Goal: Task Accomplishment & Management: Manage account settings

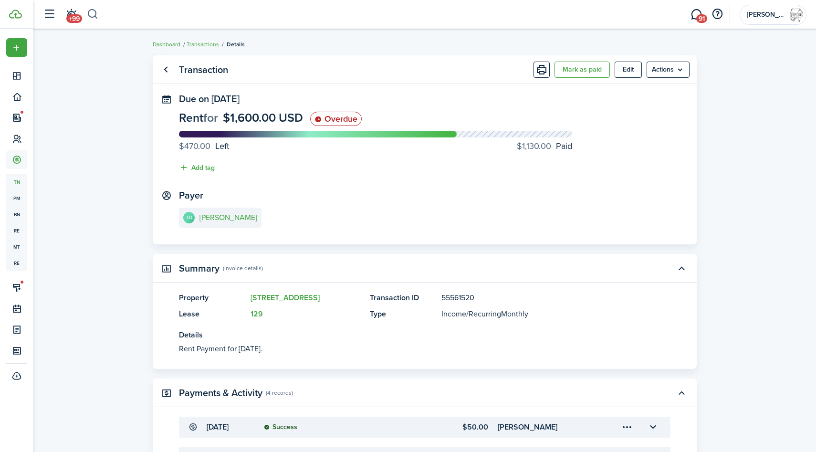
drag, startPoint x: 0, startPoint y: 0, endPoint x: 96, endPoint y: 16, distance: 97.3
click at [96, 16] on button "button" at bounding box center [93, 14] width 12 height 16
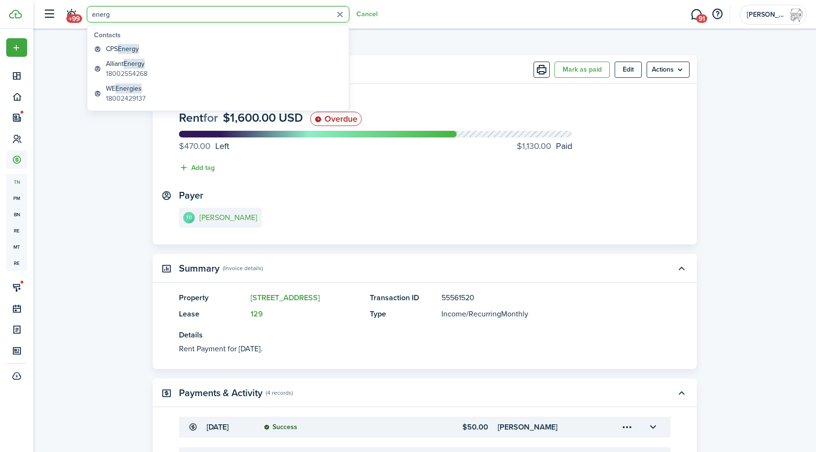
type input "energ"
click at [125, 92] on span "Energies" at bounding box center [128, 88] width 26 height 10
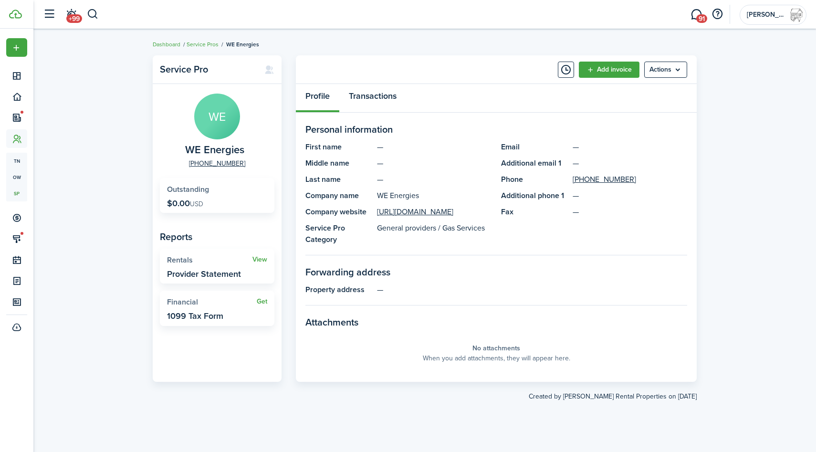
click at [367, 104] on link "Transactions" at bounding box center [372, 98] width 67 height 29
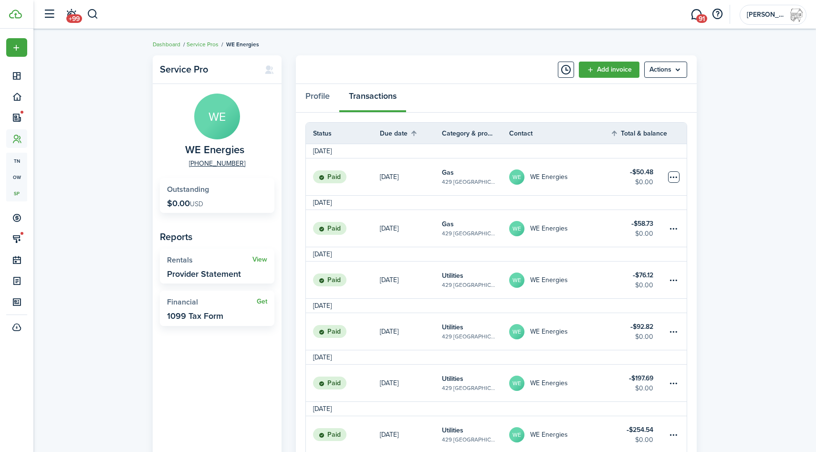
click at [676, 179] on table-menu-btn-icon at bounding box center [673, 176] width 11 height 11
click at [613, 224] on link "Clone" at bounding box center [637, 229] width 83 height 16
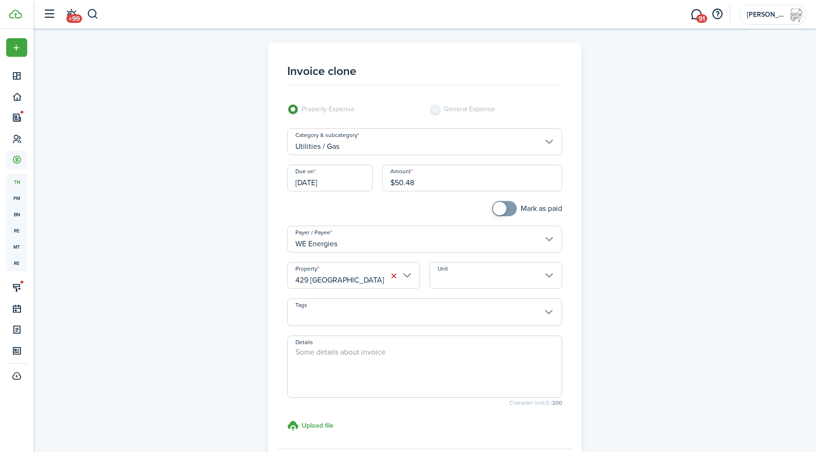
click at [451, 179] on input "$50.48" at bounding box center [472, 178] width 180 height 27
paste input "64.26"
click at [349, 180] on input "[DATE]" at bounding box center [329, 178] width 85 height 27
type input "$64.26"
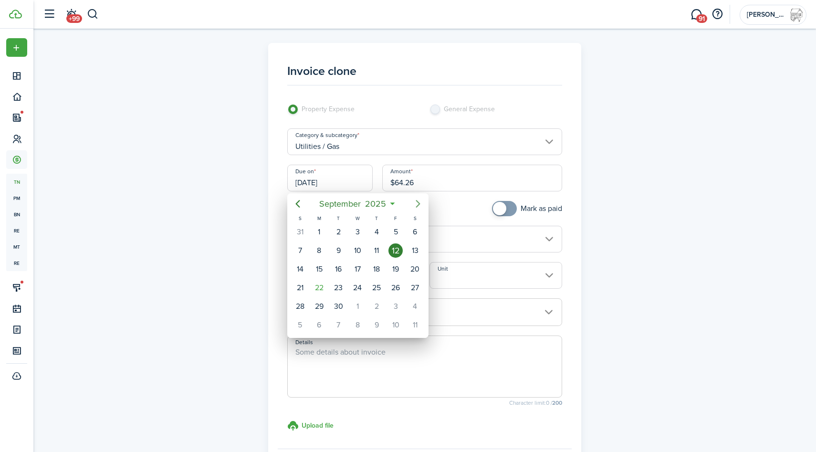
click at [415, 206] on icon "Next page" at bounding box center [417, 203] width 11 height 11
click at [320, 273] on div "13" at bounding box center [319, 269] width 14 height 14
type input "[DATE]"
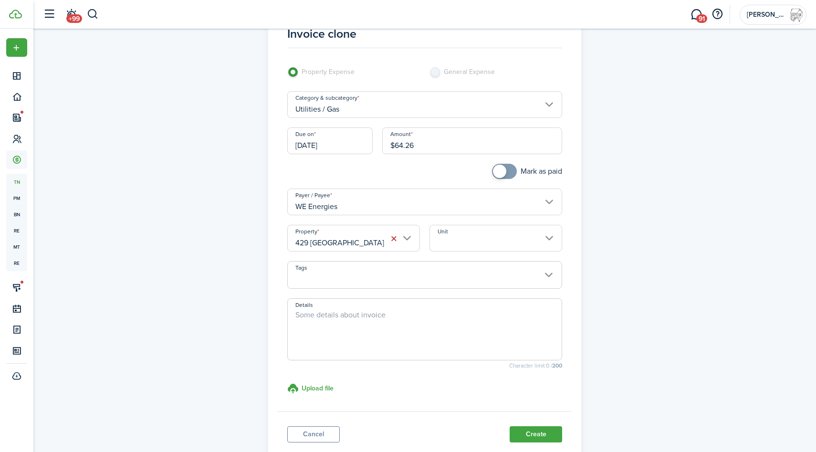
scroll to position [102, 0]
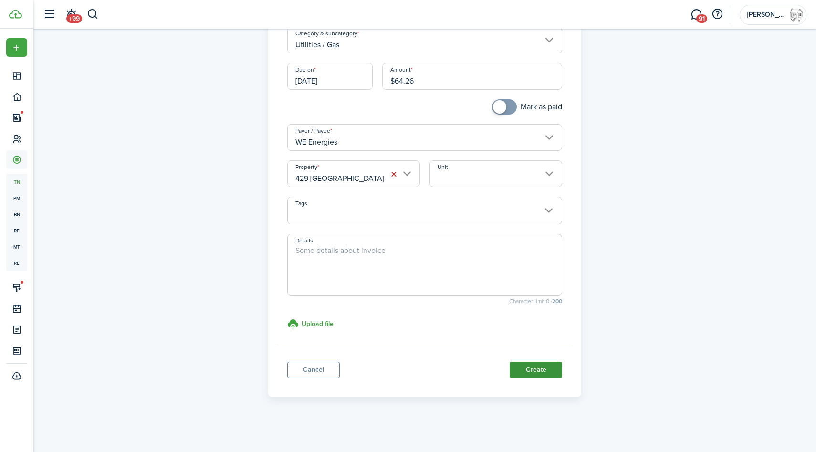
click at [527, 368] on button "Create" at bounding box center [536, 370] width 52 height 16
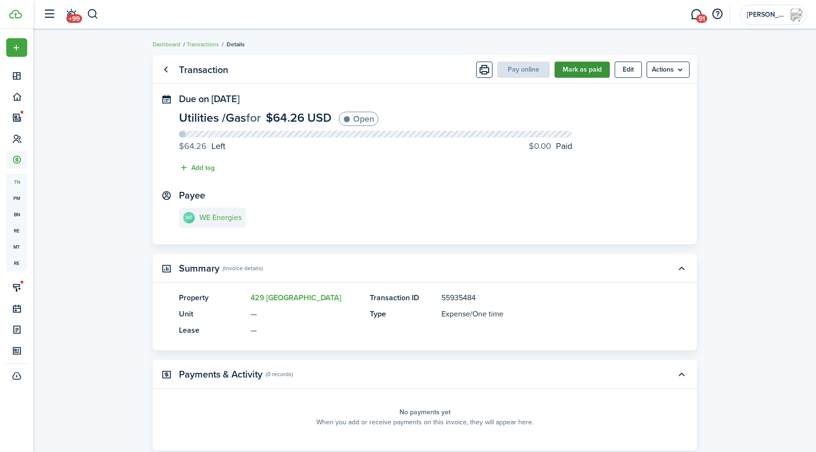
click at [580, 76] on button "Mark as paid" at bounding box center [581, 70] width 55 height 16
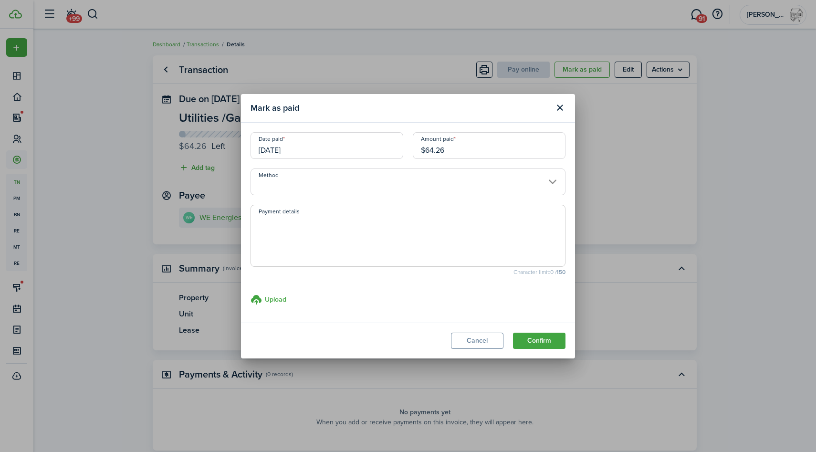
click at [286, 146] on input "[DATE]" at bounding box center [326, 145] width 153 height 27
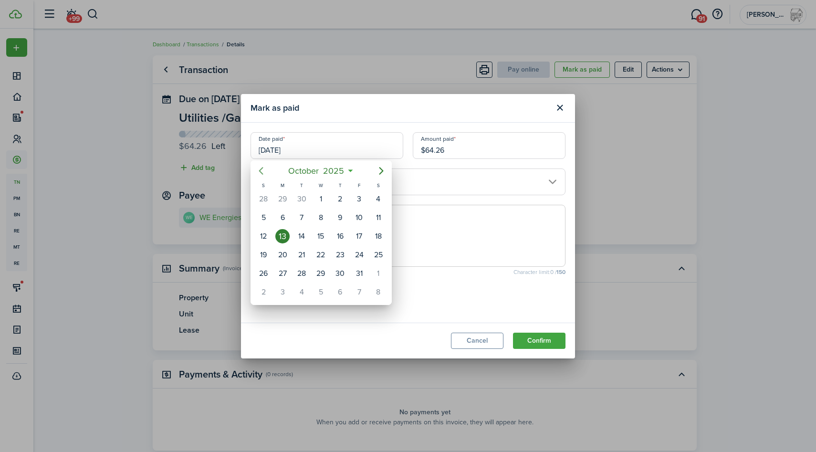
click at [259, 167] on icon "Previous page" at bounding box center [260, 170] width 11 height 11
click at [282, 254] on div "22" at bounding box center [282, 255] width 14 height 14
type input "[DATE]"
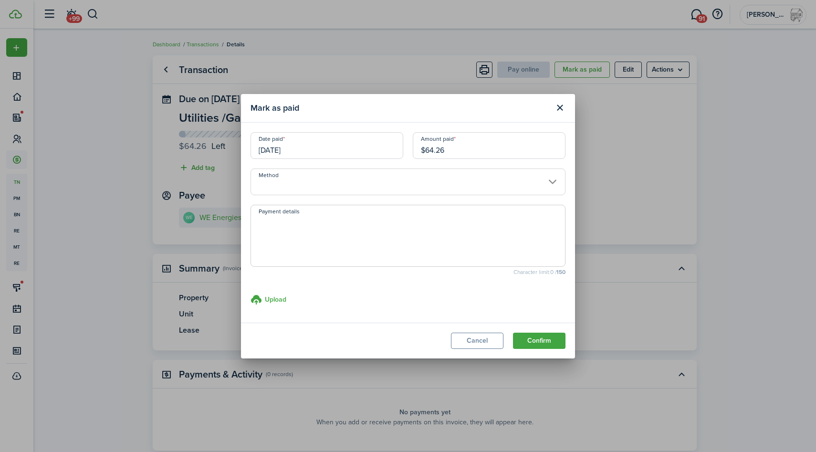
click at [437, 170] on input "Method" at bounding box center [407, 181] width 315 height 27
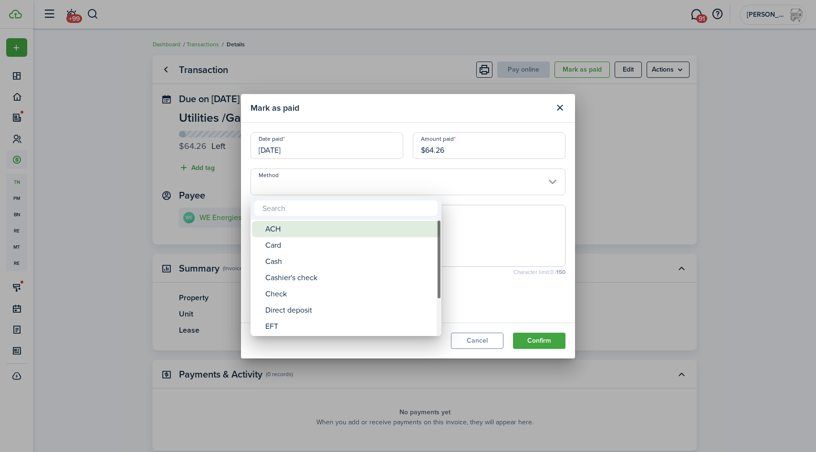
click at [359, 227] on div "ACH" at bounding box center [349, 229] width 169 height 16
type input "ACH"
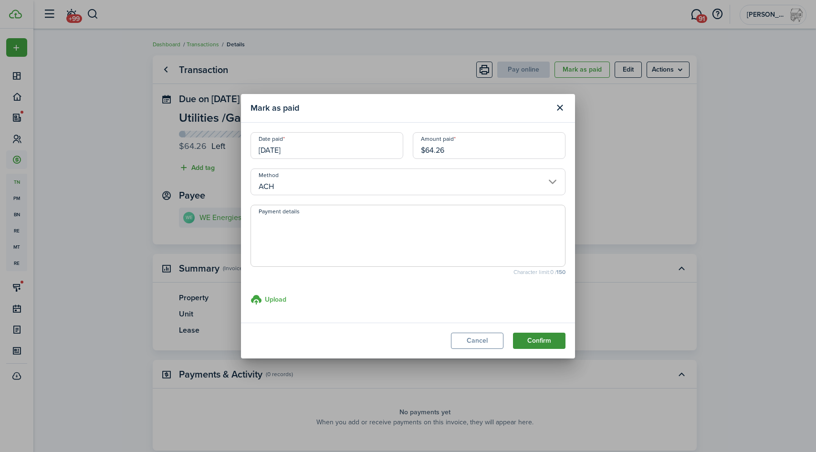
click at [542, 336] on button "Confirm" at bounding box center [539, 341] width 52 height 16
